Goal: Check status: Check status

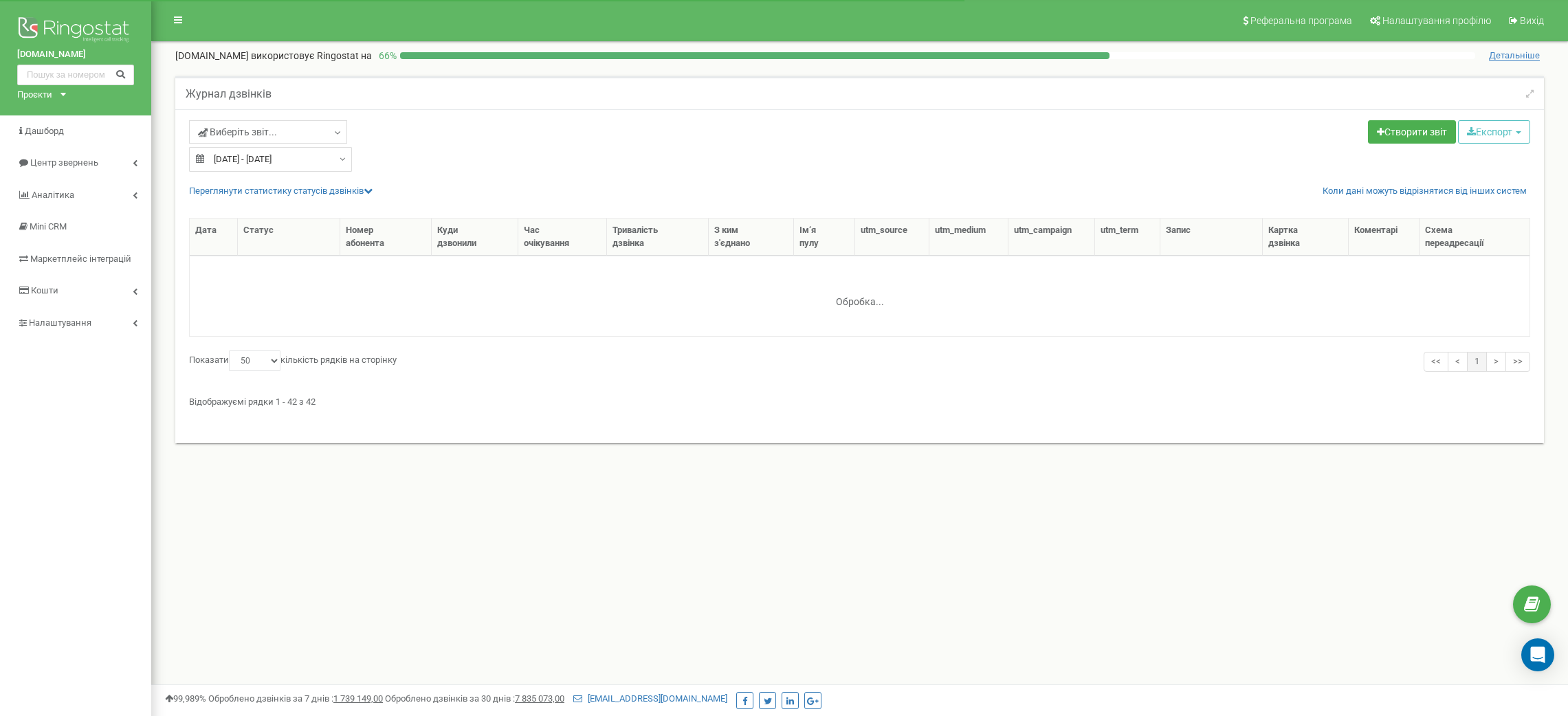
select select "50"
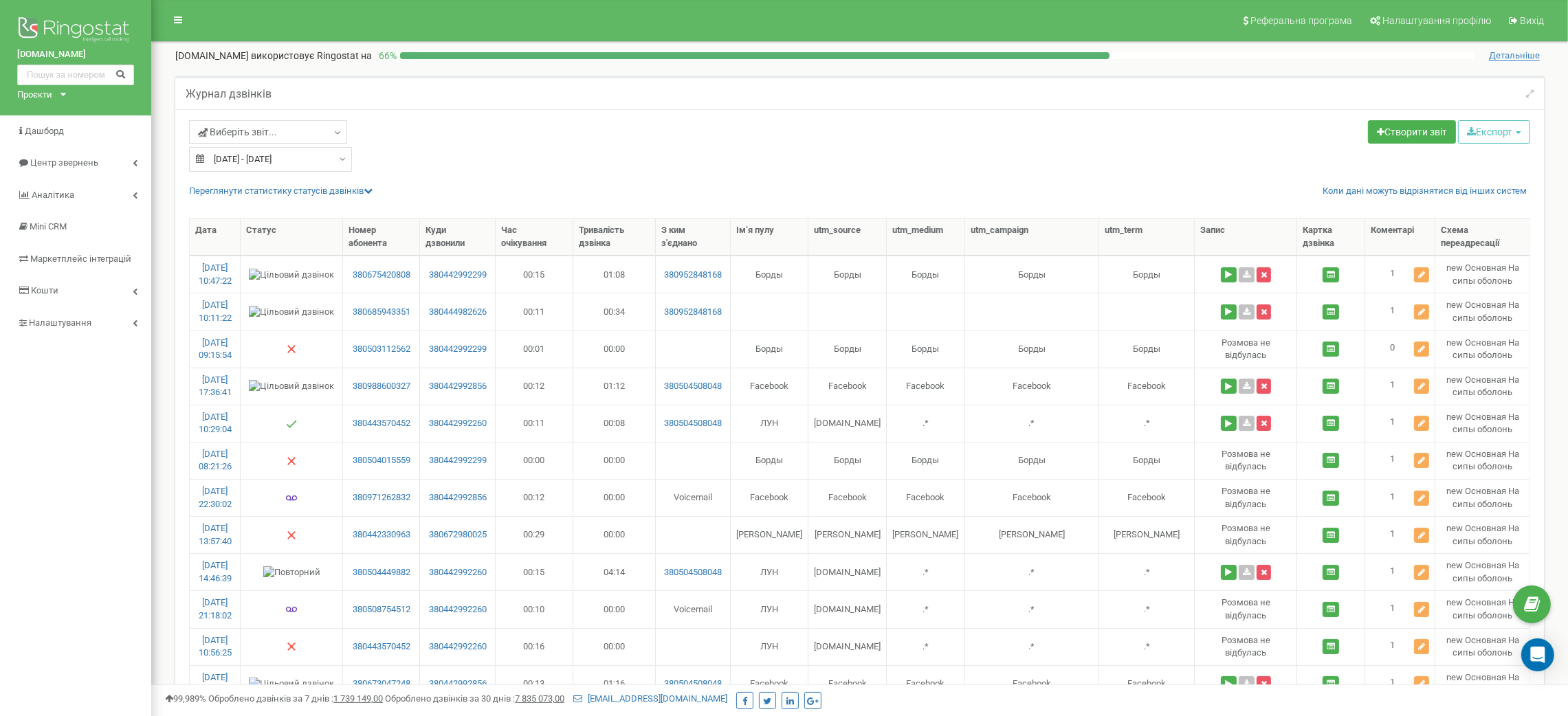
type input "20.08.2025"
type input "18.09.2025"
click at [296, 164] on input "[DATE] - [DATE]" at bounding box center [270, 159] width 163 height 24
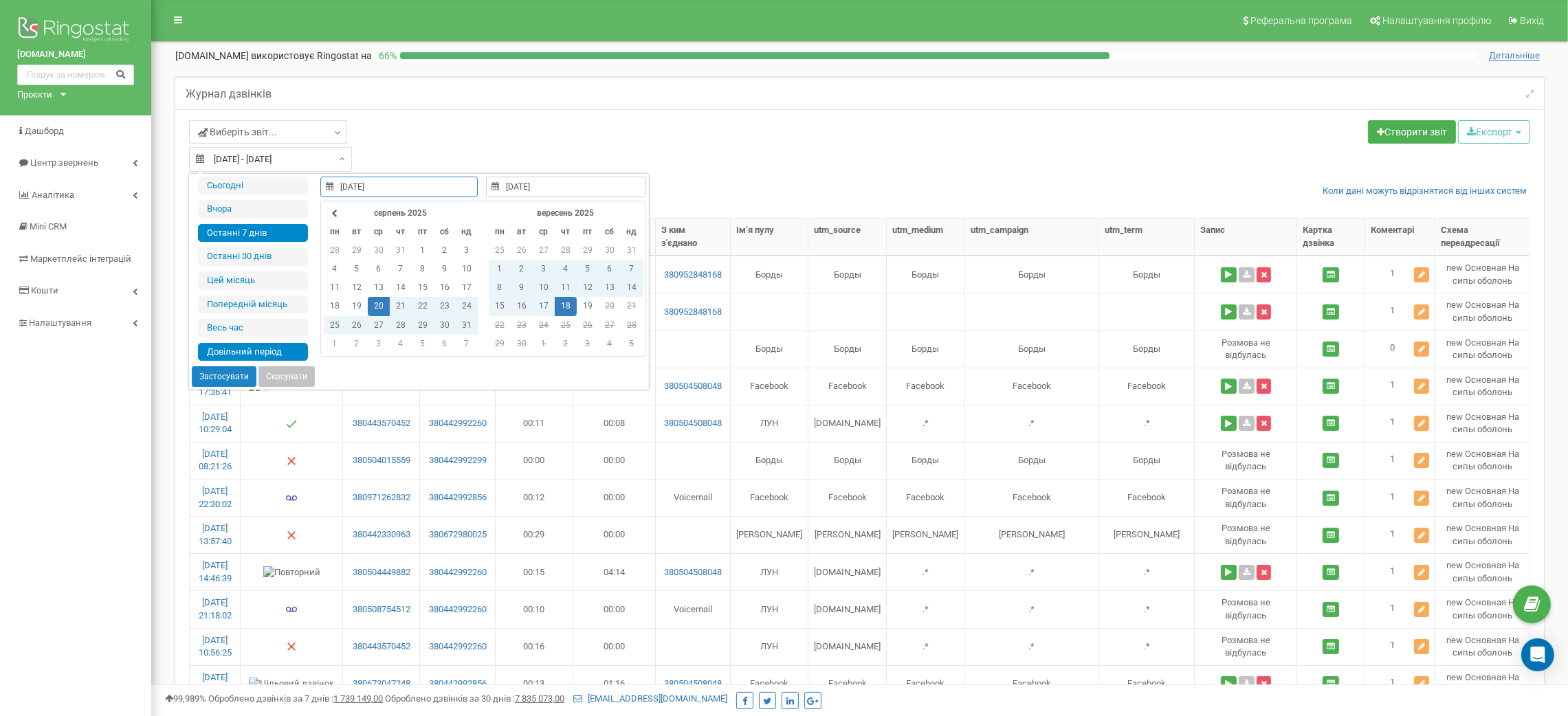
type input "19.09.2025"
type input "18.09.2025"
type input "13.09.2025"
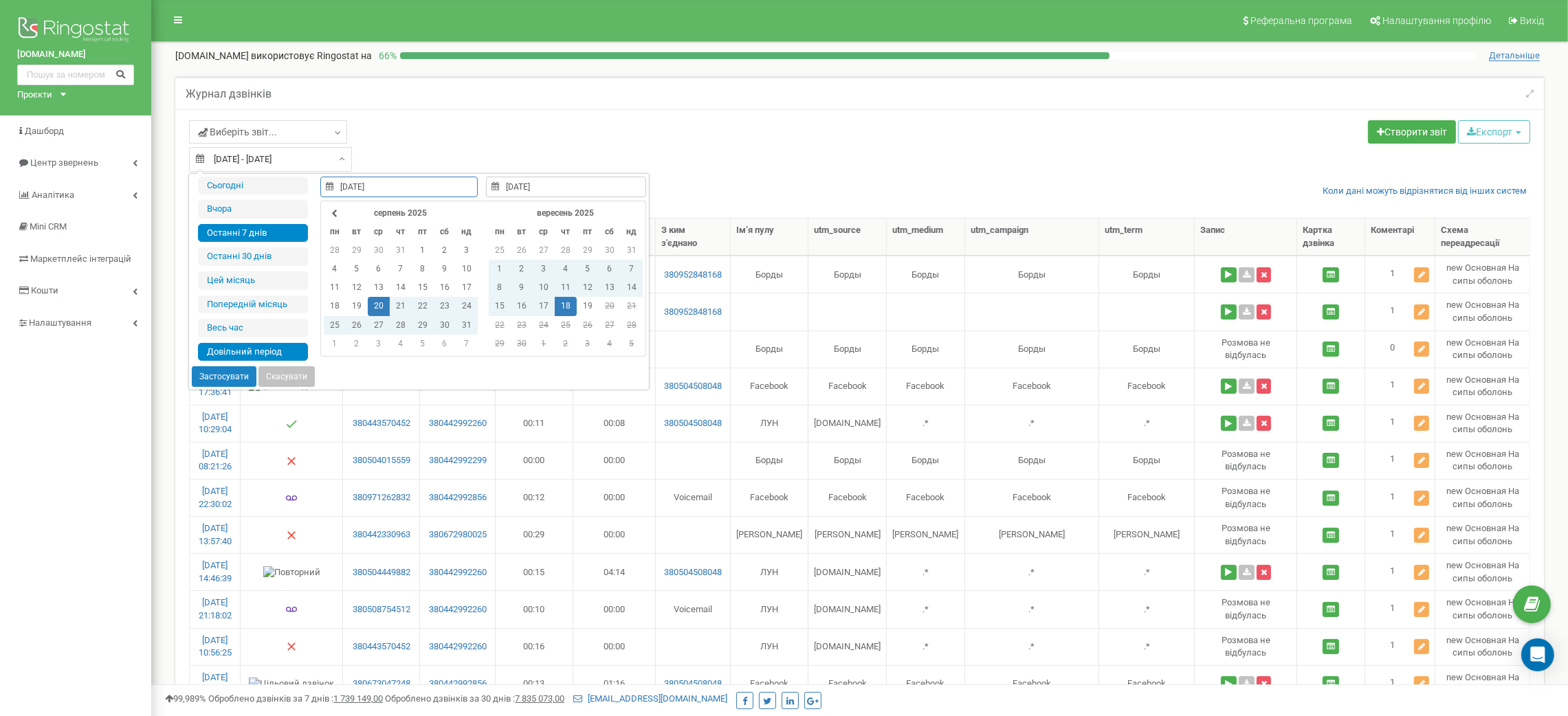
type input "19.09.2025"
type input "20.08.2025"
type input "18.09.2025"
type input "21.08.2025"
type input "19.09.2025"
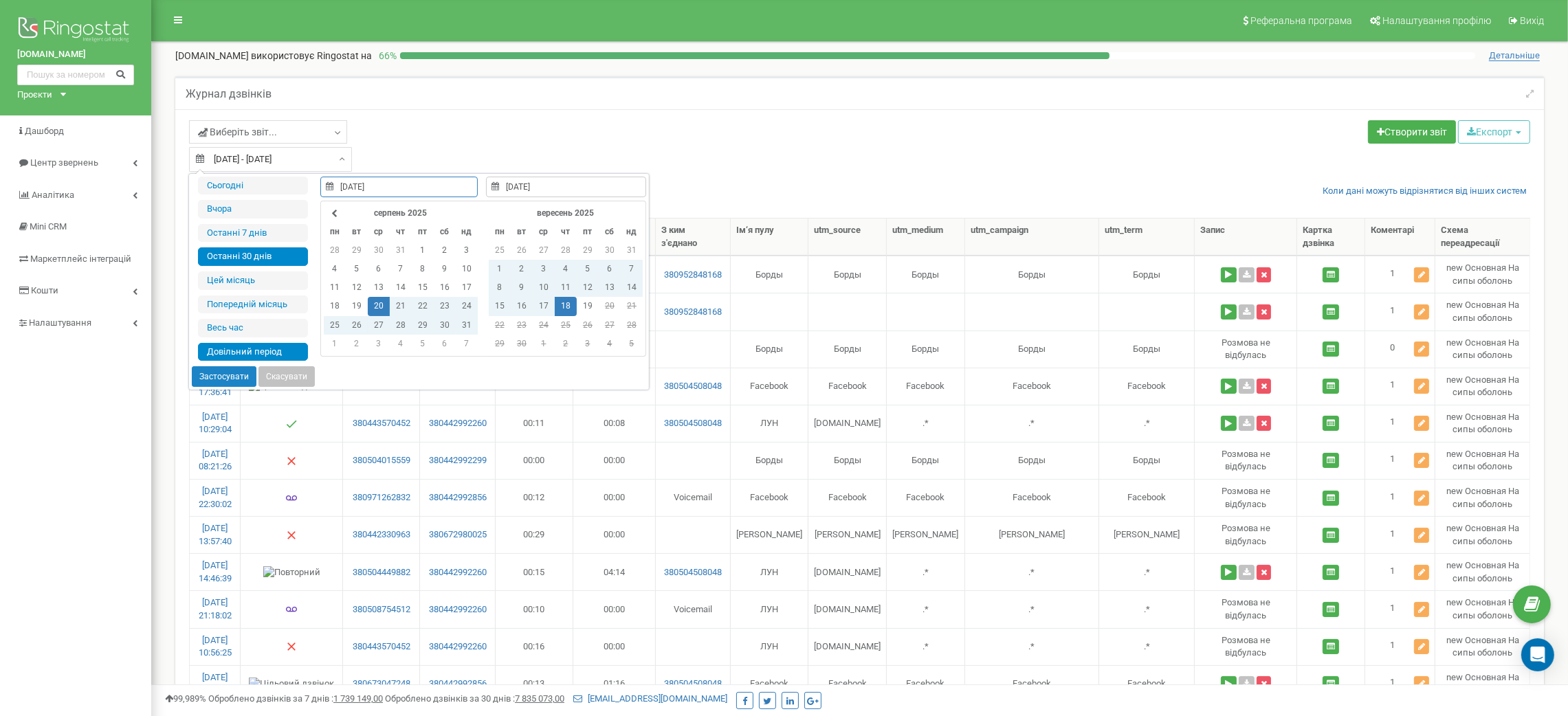
click at [275, 262] on li "Останні 30 днів" at bounding box center [252, 256] width 110 height 19
type input "21.08.2025 - 19.09.2025"
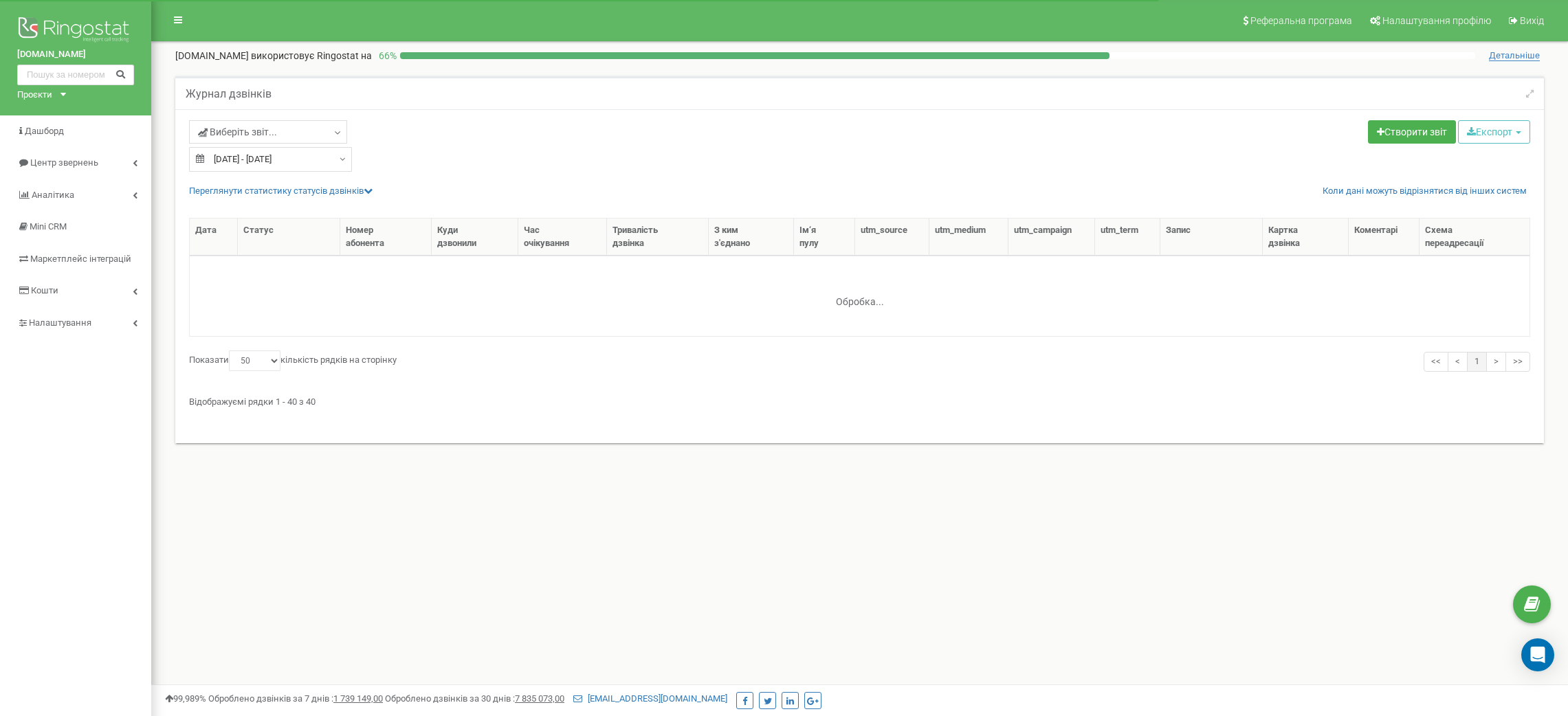
select select "50"
